Goal: Task Accomplishment & Management: Use online tool/utility

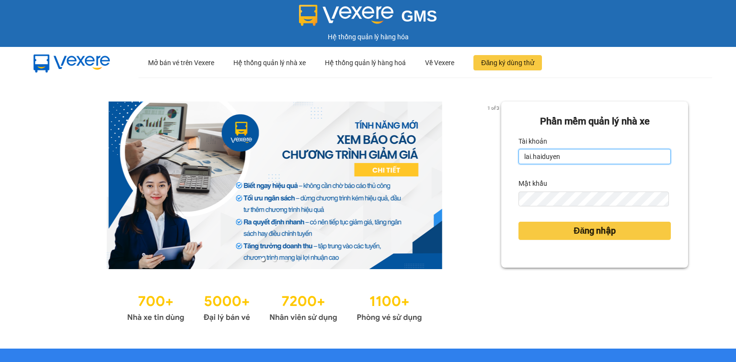
click at [577, 163] on input "lai.haiduyen" at bounding box center [594, 156] width 152 height 15
click at [564, 159] on input "lai.haiduyen" at bounding box center [594, 156] width 152 height 15
click at [564, 158] on input "lai.haiduyen" at bounding box center [594, 156] width 152 height 15
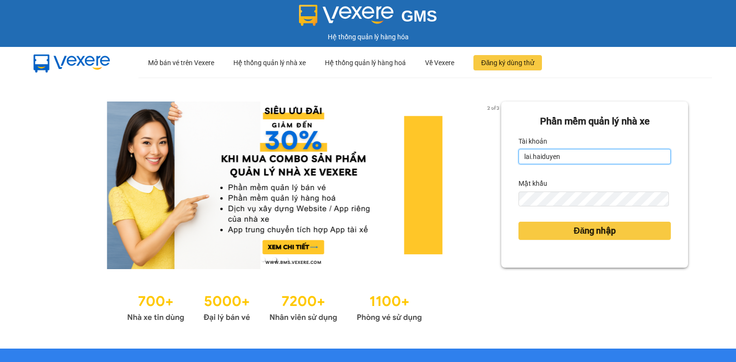
type input "mylinh.haiduyen"
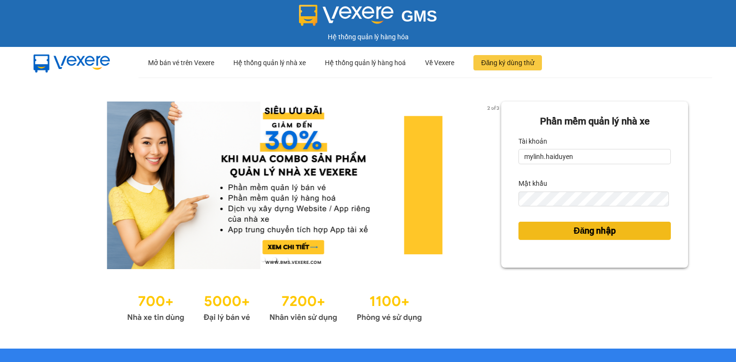
click at [574, 228] on span "Đăng nhập" at bounding box center [595, 230] width 42 height 13
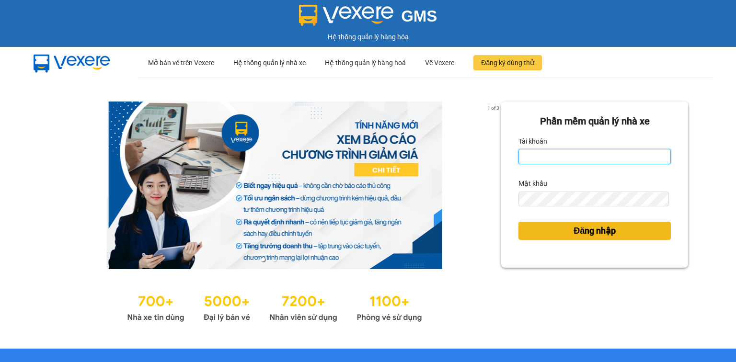
type input "mylinh.haiduyen"
click at [585, 230] on span "Đăng nhập" at bounding box center [595, 230] width 42 height 13
click at [563, 233] on button "Đăng nhập" at bounding box center [594, 231] width 152 height 18
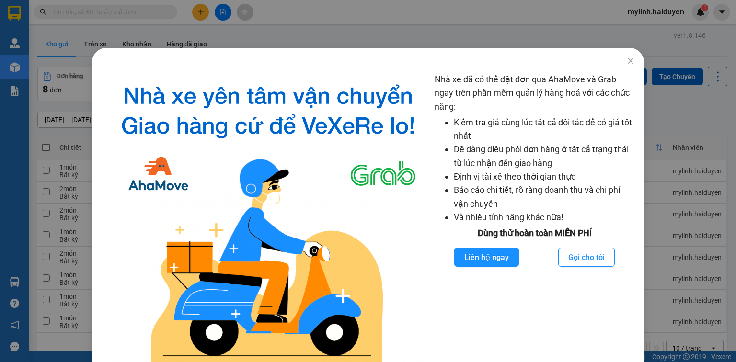
click at [137, 9] on div "Nhà xe đã có thể đặt đơn qua AhaMove và Grab ngay trên phần mềm quản lý hàng ho…" at bounding box center [368, 181] width 736 height 362
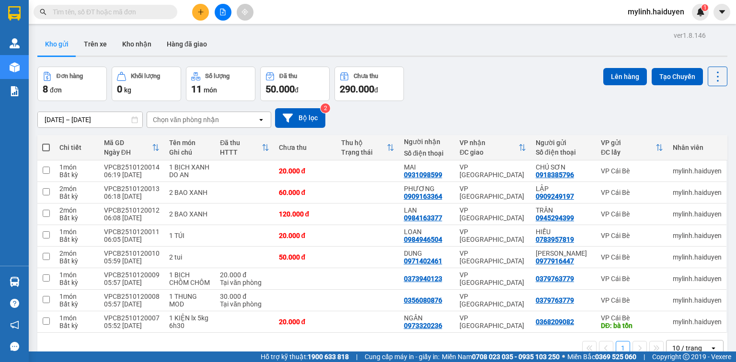
click at [137, 9] on div "Nhà xe đã có thể đặt đơn qua AhaMove và Grab ngay trên phần mềm quản lý hàng ho…" at bounding box center [368, 181] width 736 height 362
click at [143, 9] on input "text" at bounding box center [109, 12] width 113 height 11
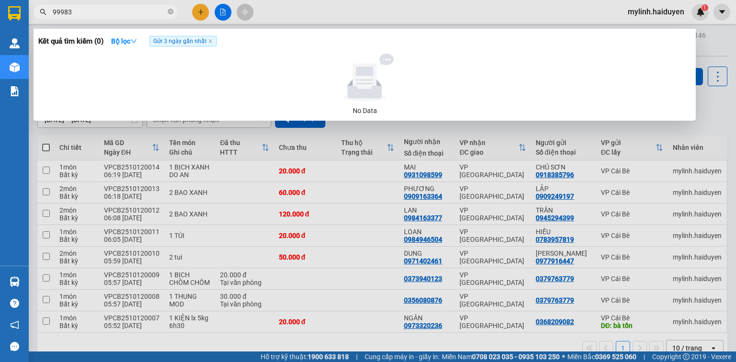
click at [133, 7] on input "99983" at bounding box center [109, 12] width 113 height 11
click at [133, 11] on input "99983" at bounding box center [109, 12] width 113 height 11
type input "9"
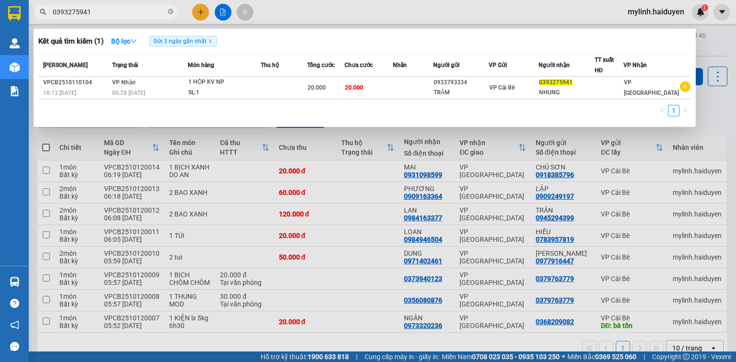
type input "0393275941"
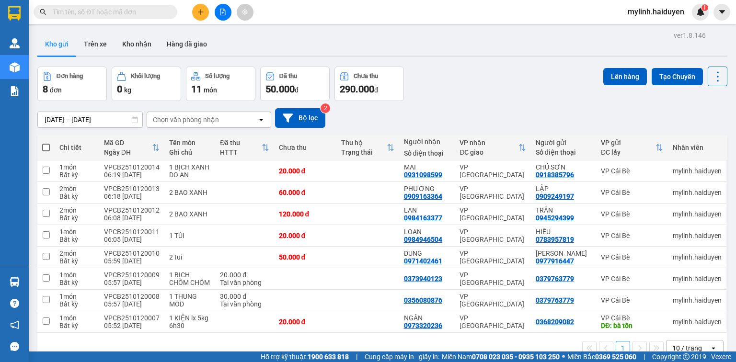
click at [144, 11] on input "text" at bounding box center [109, 12] width 113 height 11
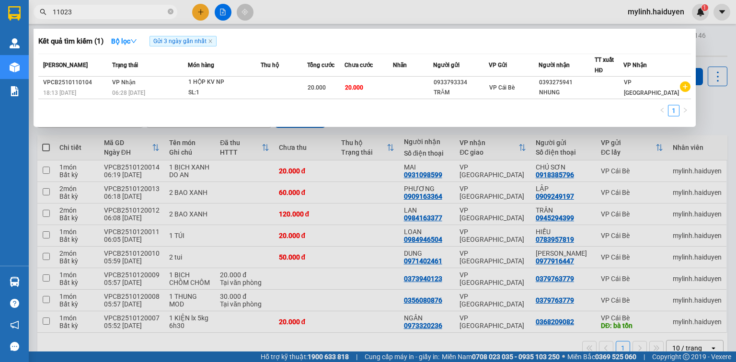
type input "110234"
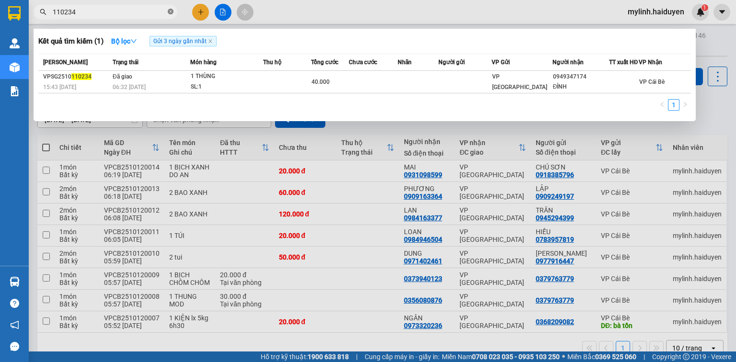
click at [171, 10] on icon "close-circle" at bounding box center [171, 12] width 6 height 6
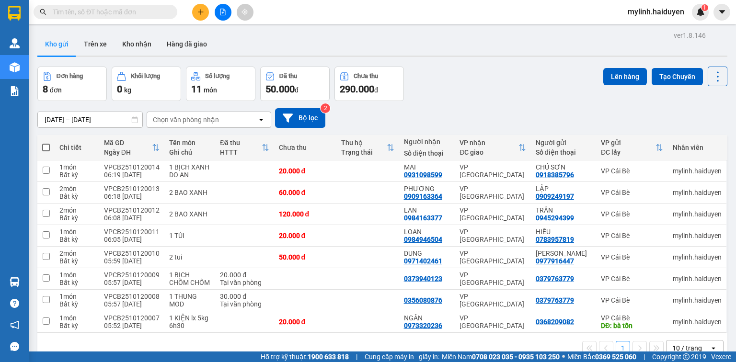
click at [114, 11] on input "text" at bounding box center [109, 12] width 113 height 11
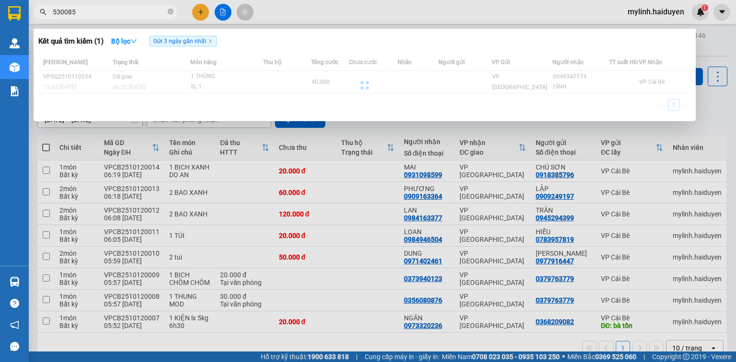
type input "53008"
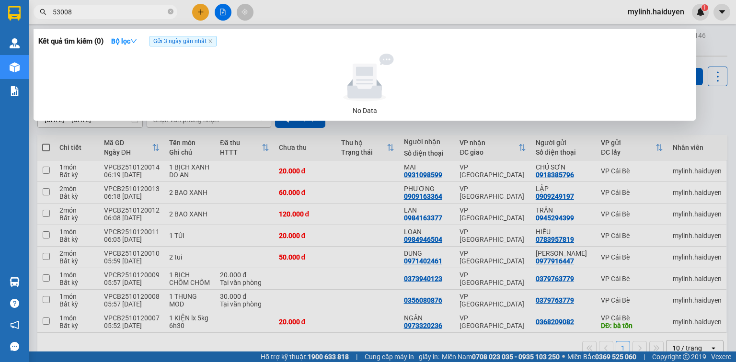
click at [70, 12] on input "53008" at bounding box center [109, 12] width 113 height 11
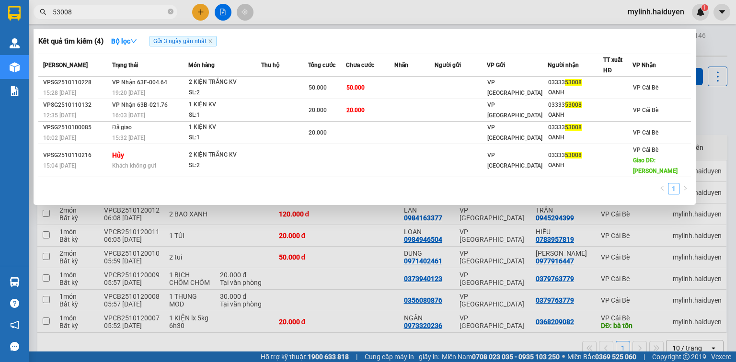
click at [70, 12] on input "53008" at bounding box center [109, 12] width 113 height 11
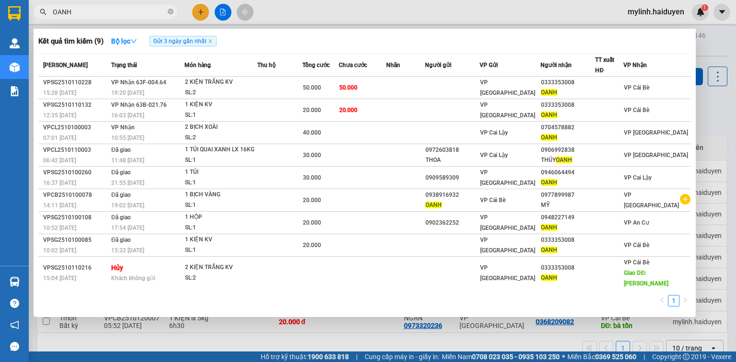
type input "OANH"
